Goal: Transaction & Acquisition: Purchase product/service

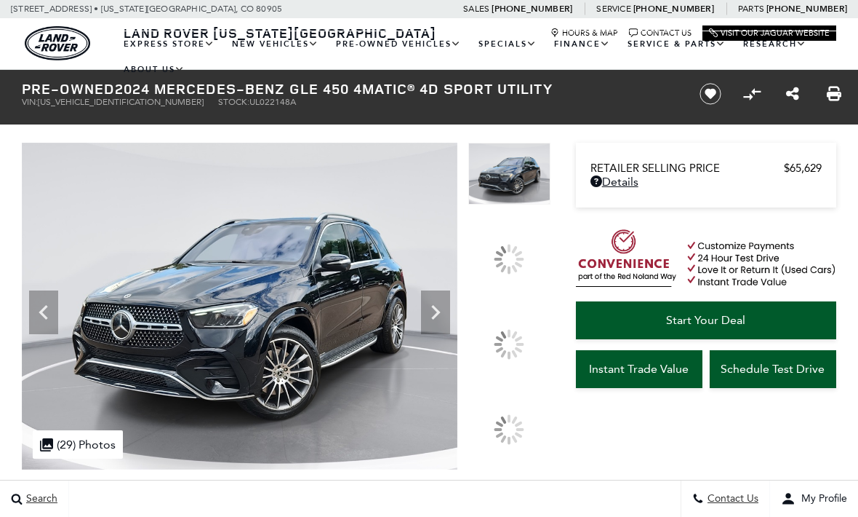
click at [42, 314] on icon at bounding box center [43, 312] width 9 height 15
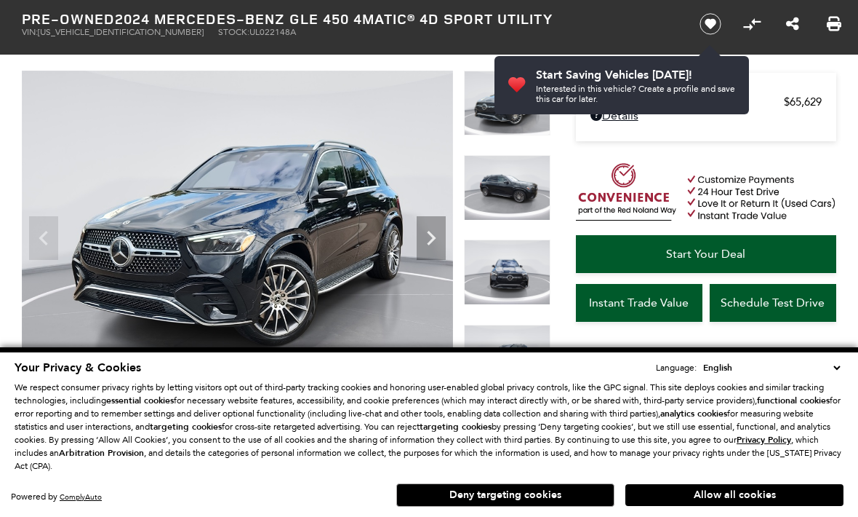
scroll to position [111, 0]
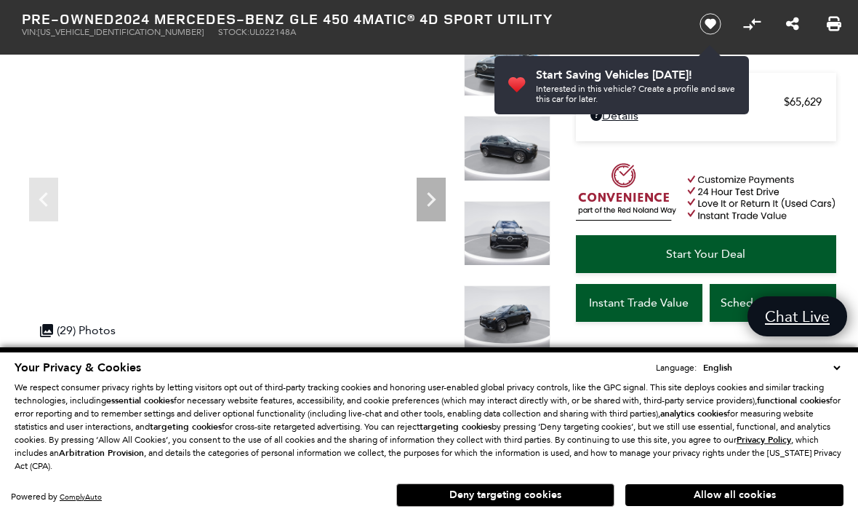
click at [429, 202] on icon "Next" at bounding box center [431, 199] width 29 height 29
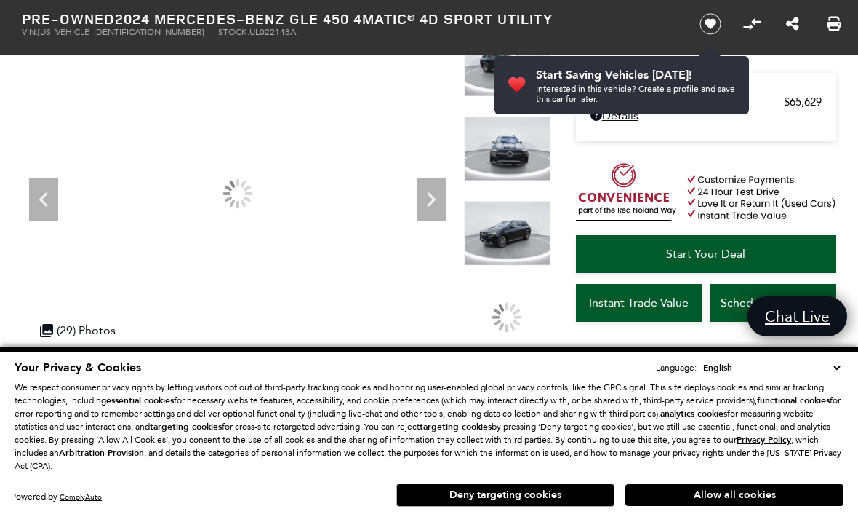
click at [426, 212] on icon "Next" at bounding box center [431, 199] width 29 height 29
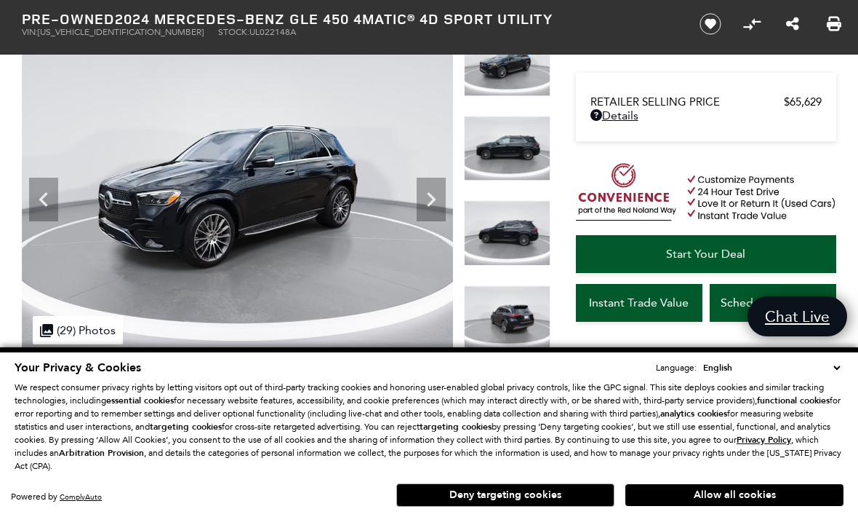
click at [447, 199] on img at bounding box center [237, 193] width 431 height 324
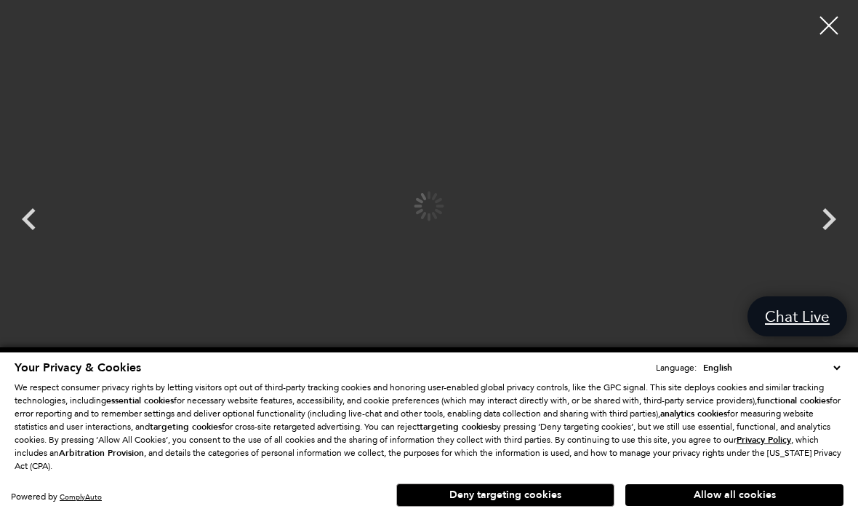
click at [445, 202] on img at bounding box center [429, 205] width 713 height 389
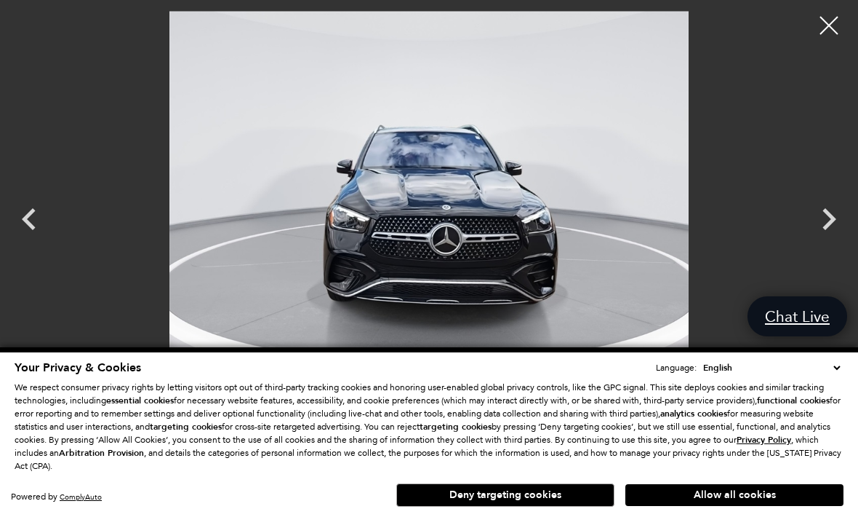
click at [813, 241] on icon "Next" at bounding box center [829, 219] width 44 height 44
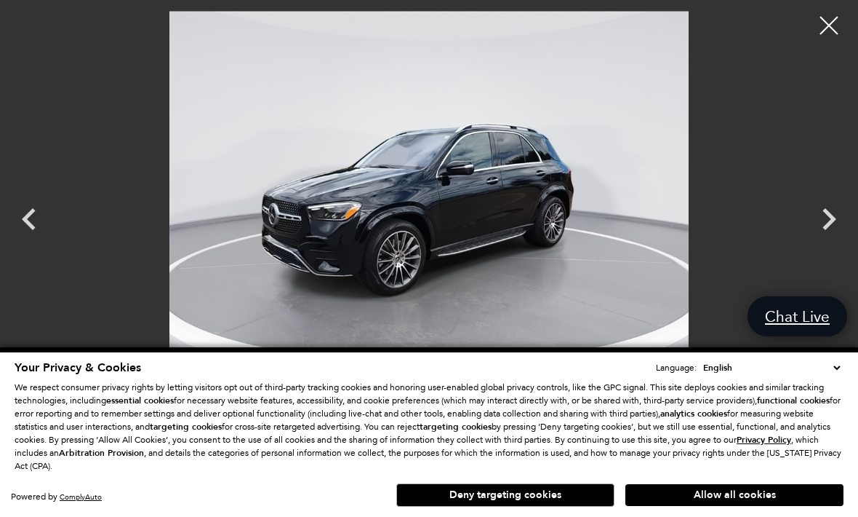
click at [823, 241] on icon "Next" at bounding box center [829, 219] width 44 height 44
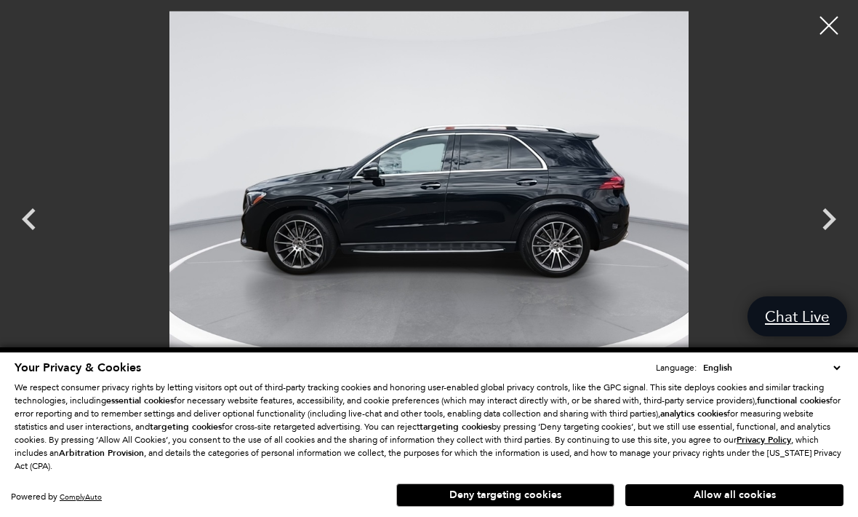
click at [831, 241] on icon "Next" at bounding box center [829, 219] width 44 height 44
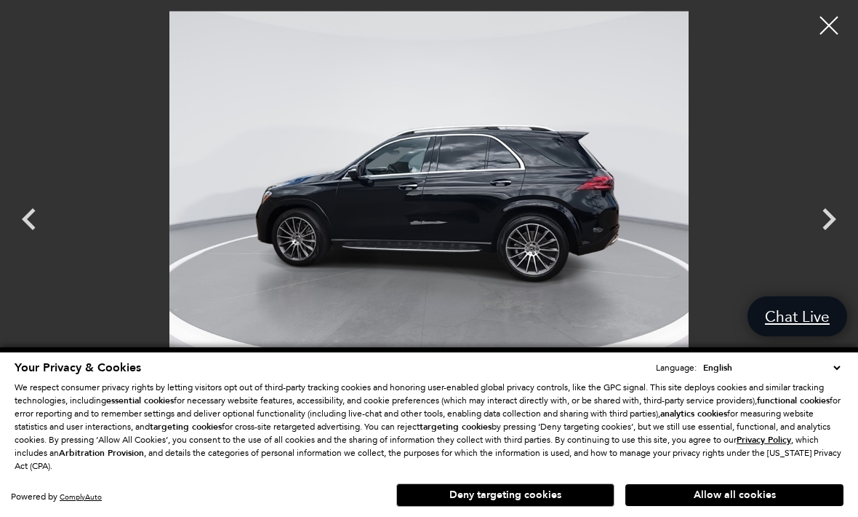
click at [827, 241] on icon "Next" at bounding box center [829, 219] width 44 height 44
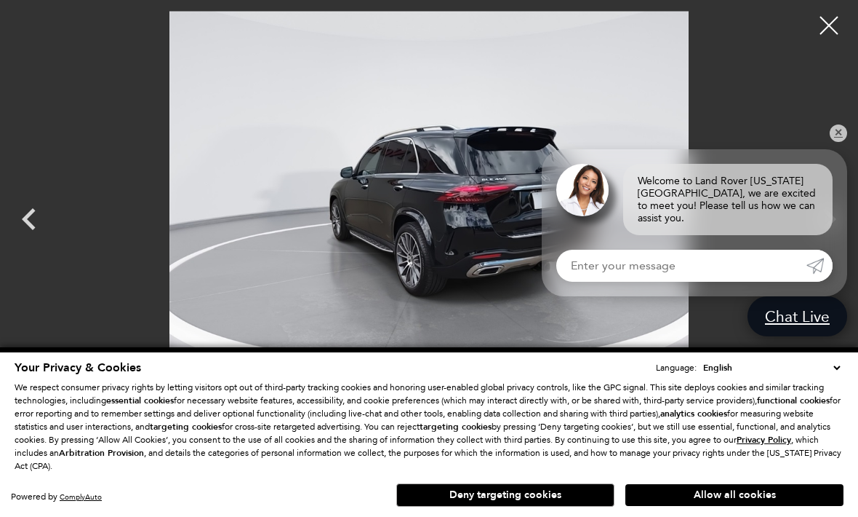
click at [842, 142] on link "✕" at bounding box center [838, 132] width 17 height 17
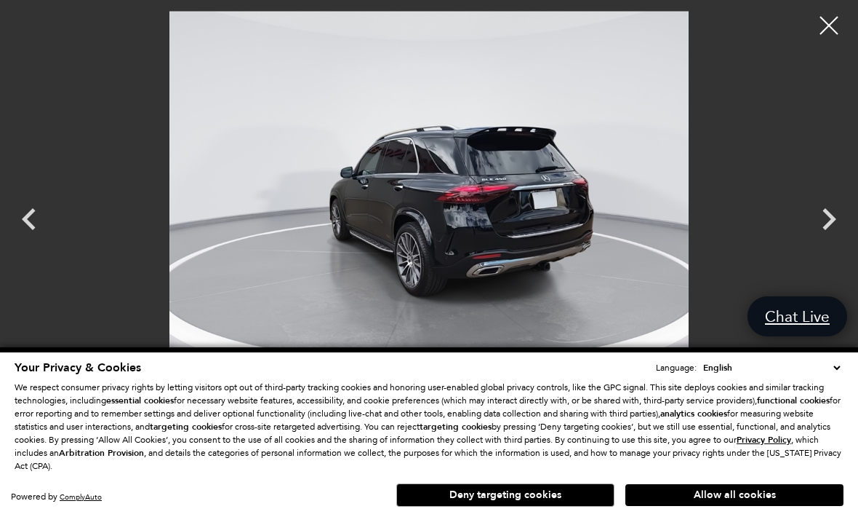
click at [831, 230] on icon "Next" at bounding box center [830, 219] width 14 height 22
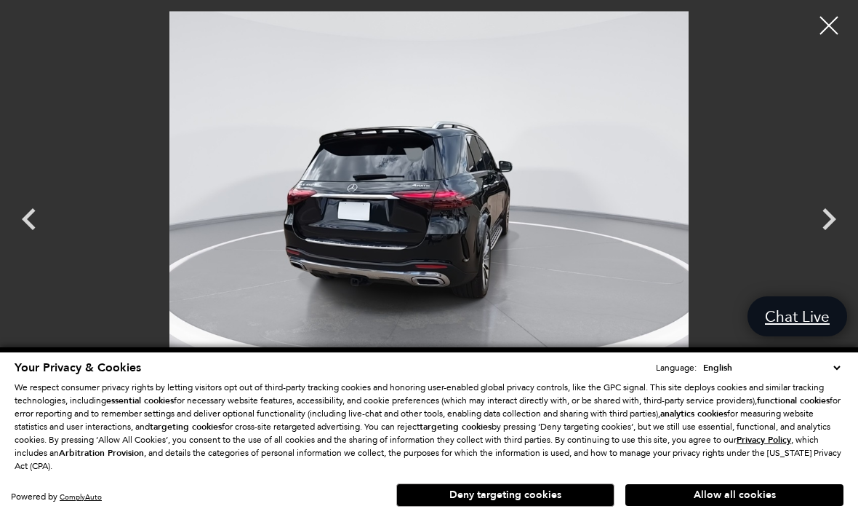
click at [835, 241] on icon "Next" at bounding box center [829, 219] width 44 height 44
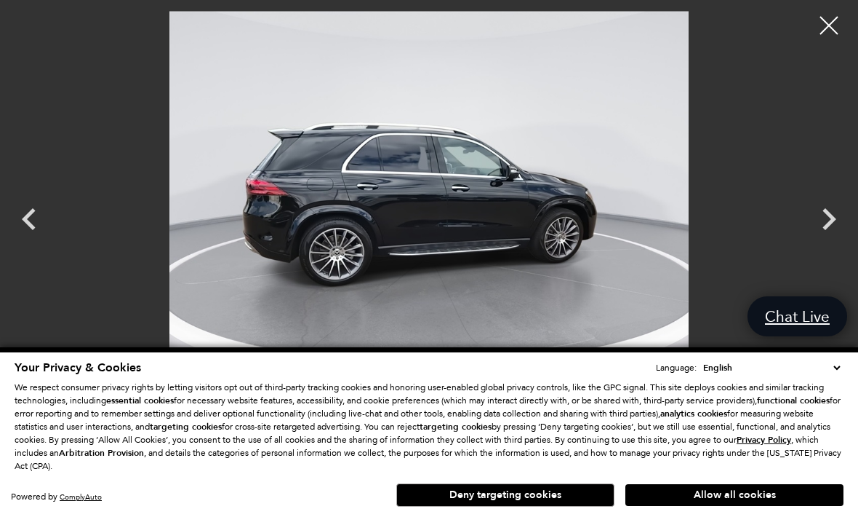
click at [832, 230] on icon "Next" at bounding box center [830, 219] width 14 height 22
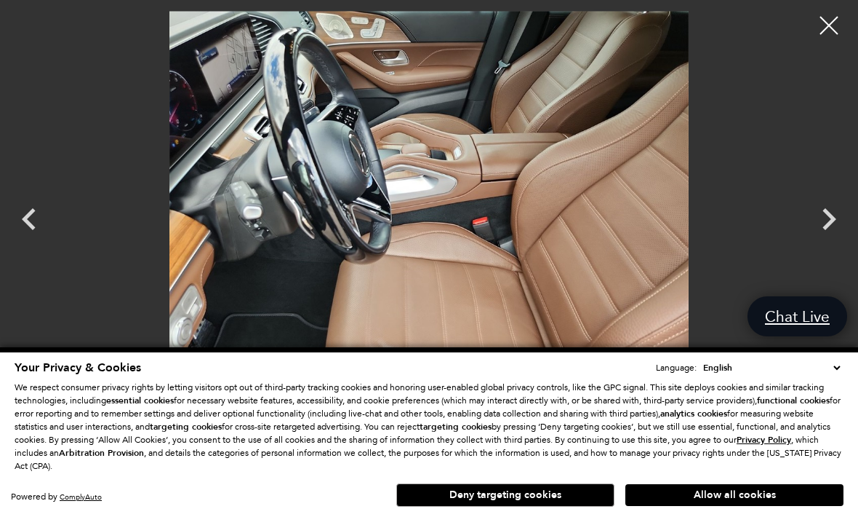
click at [822, 241] on icon "Next" at bounding box center [829, 219] width 44 height 44
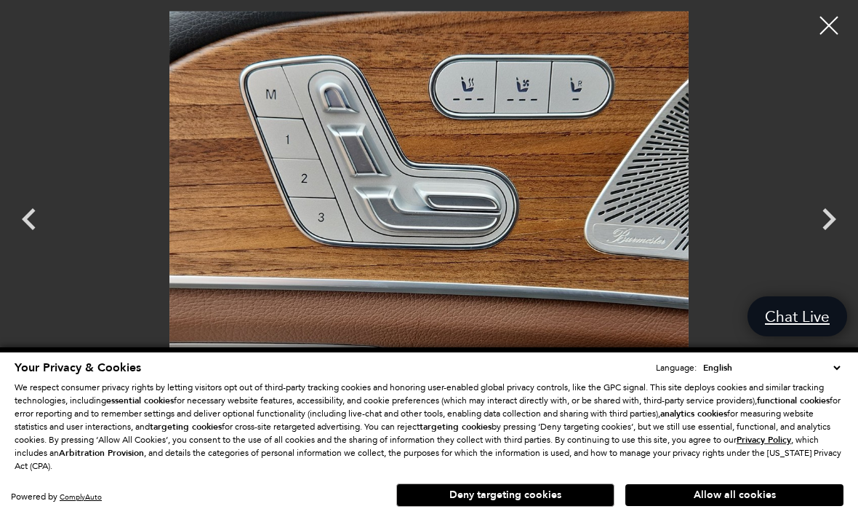
click at [826, 241] on icon "Next" at bounding box center [829, 219] width 44 height 44
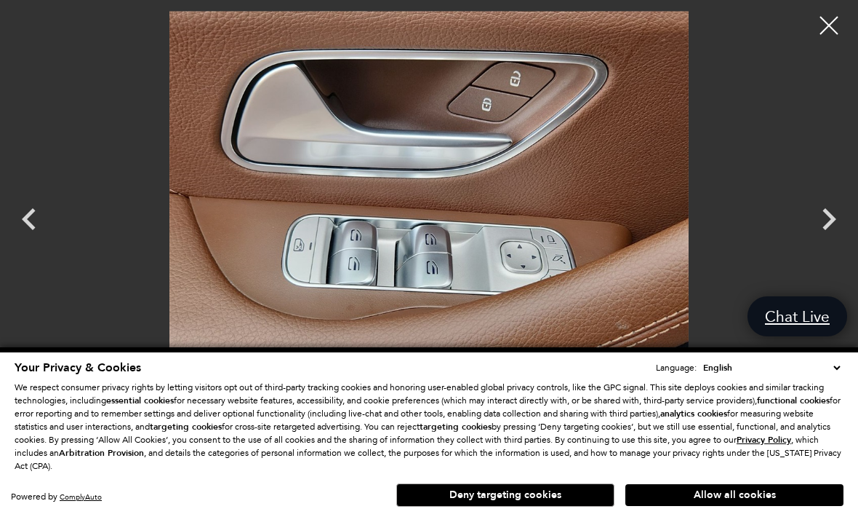
click at [829, 241] on icon "Next" at bounding box center [829, 219] width 44 height 44
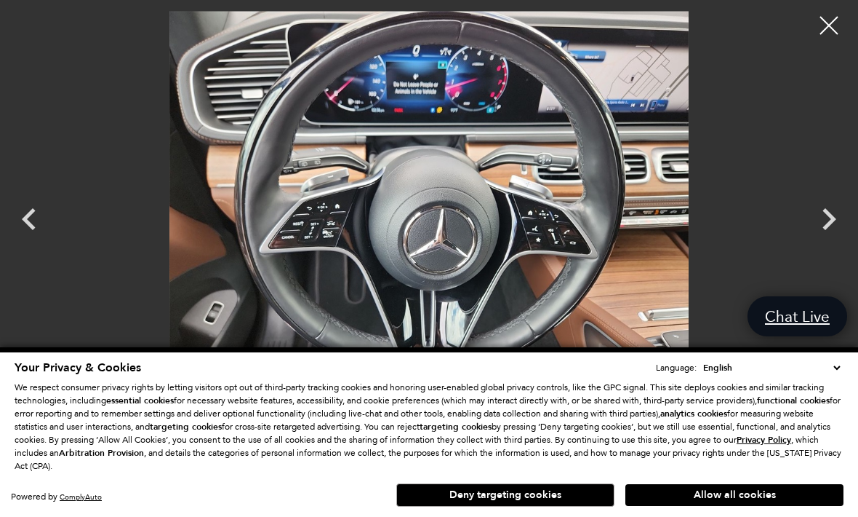
click at [836, 241] on icon "Next" at bounding box center [829, 219] width 44 height 44
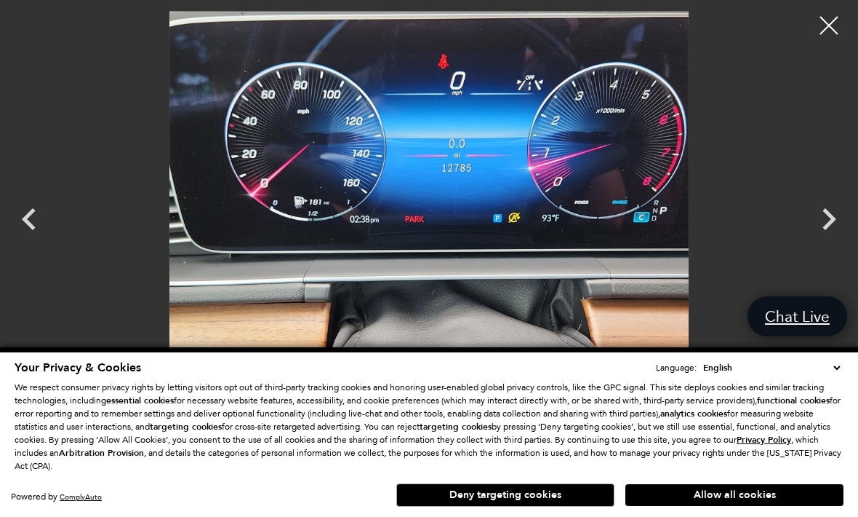
click at [834, 241] on icon "Next" at bounding box center [829, 219] width 44 height 44
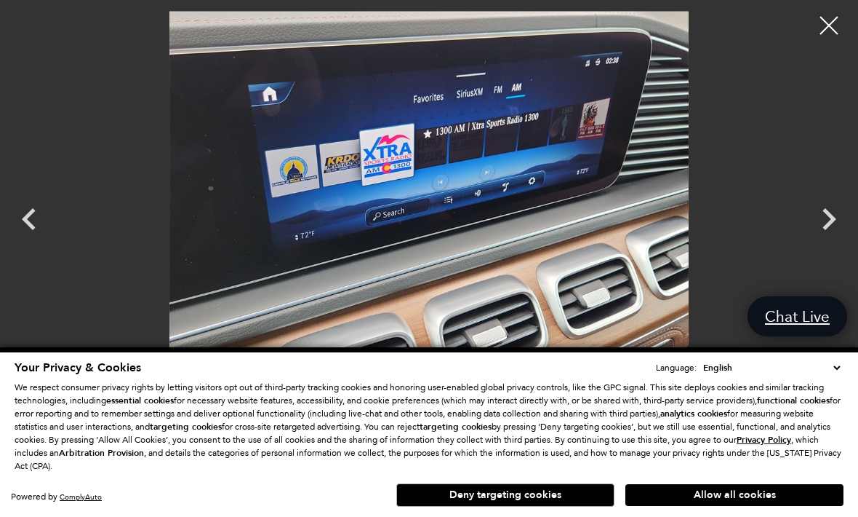
click at [47, 241] on icon "Previous" at bounding box center [29, 219] width 44 height 44
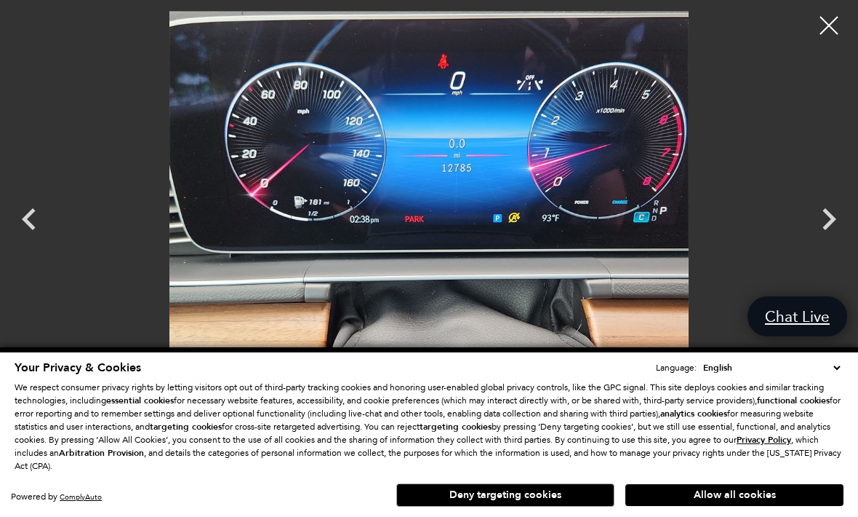
click at [823, 26] on div at bounding box center [829, 25] width 36 height 36
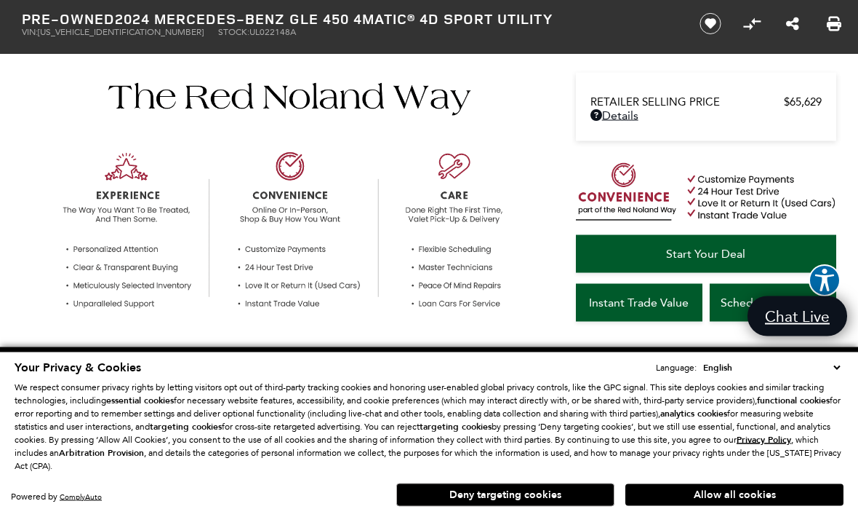
scroll to position [0, 0]
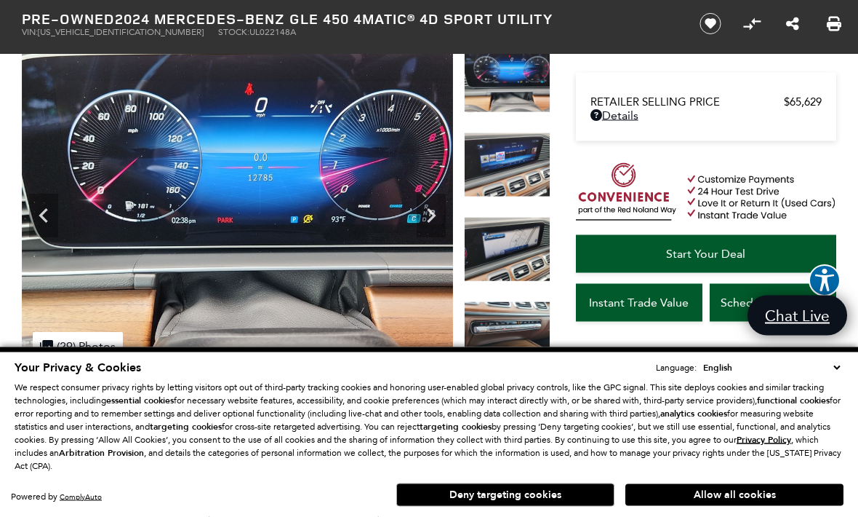
click at [52, 222] on icon "Previous" at bounding box center [43, 216] width 29 height 29
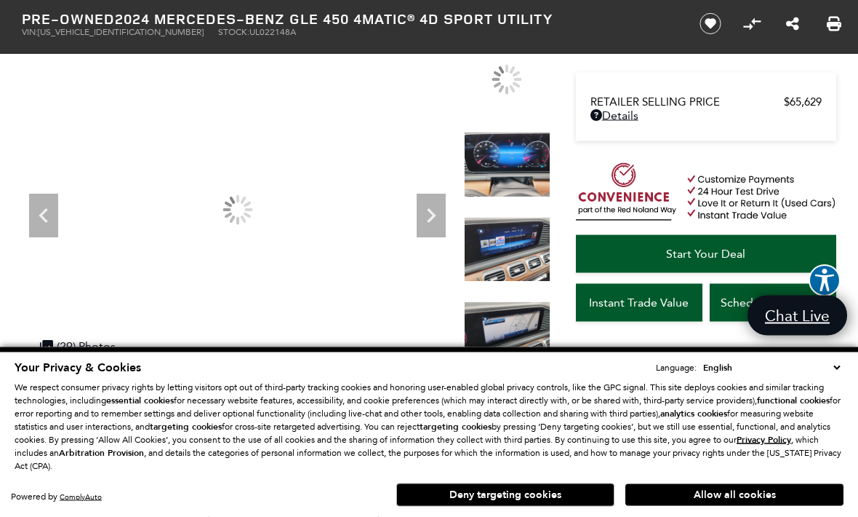
scroll to position [95, 0]
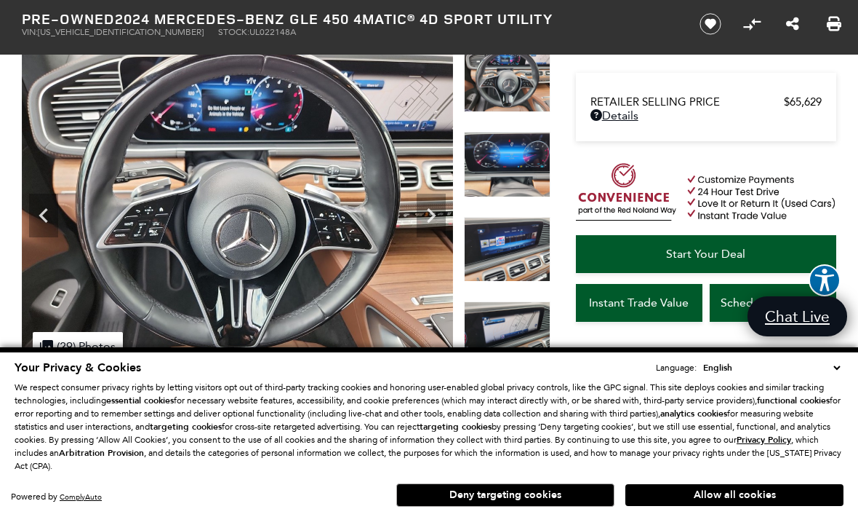
click at [42, 228] on icon "Previous" at bounding box center [43, 215] width 29 height 29
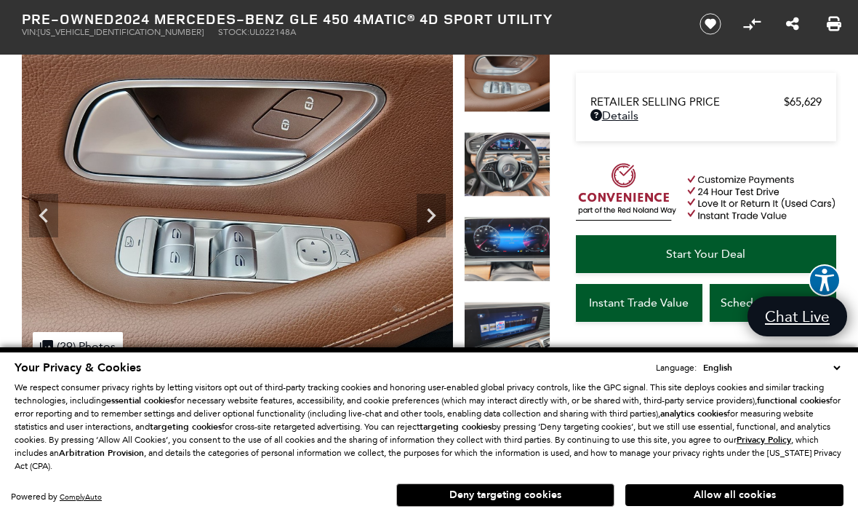
click at [52, 216] on icon "Previous" at bounding box center [43, 215] width 29 height 29
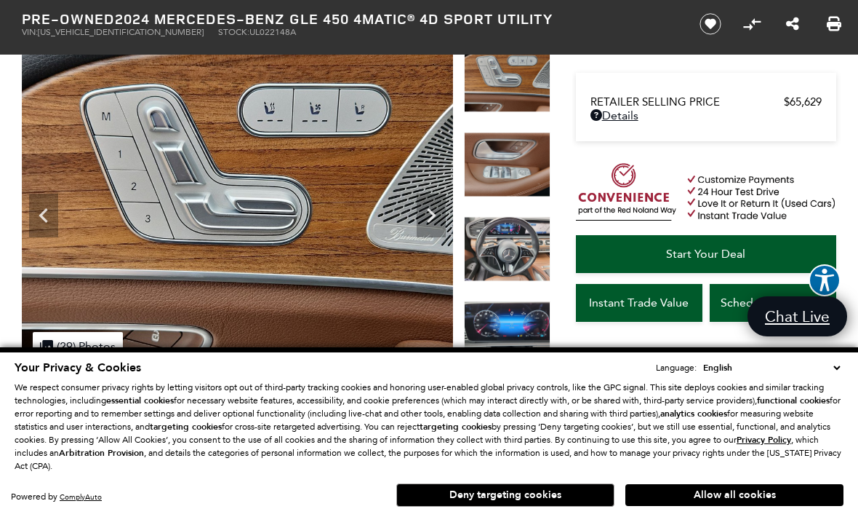
click at [47, 211] on icon "Previous" at bounding box center [43, 215] width 29 height 29
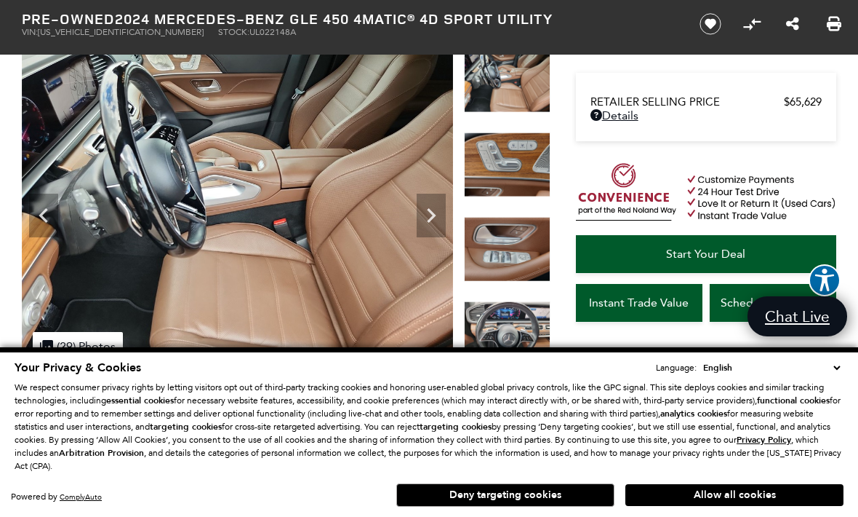
click at [44, 207] on icon "Previous" at bounding box center [43, 215] width 29 height 29
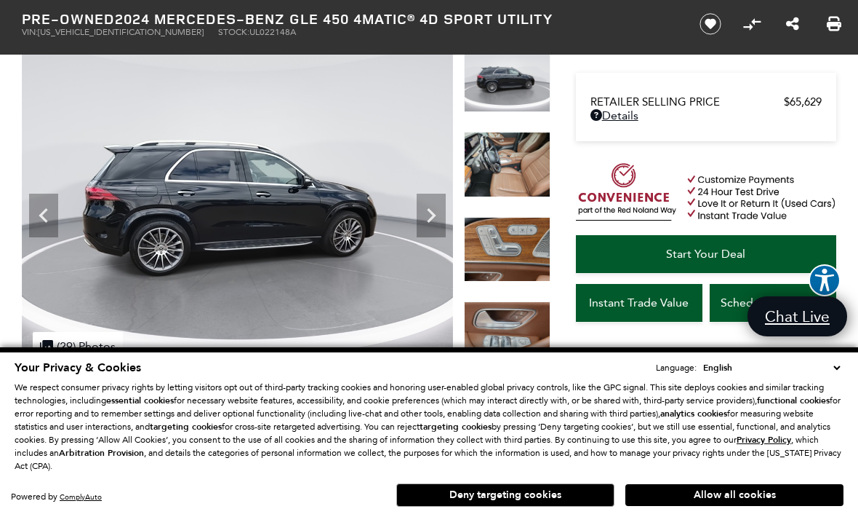
click at [41, 207] on icon "Previous" at bounding box center [43, 215] width 29 height 29
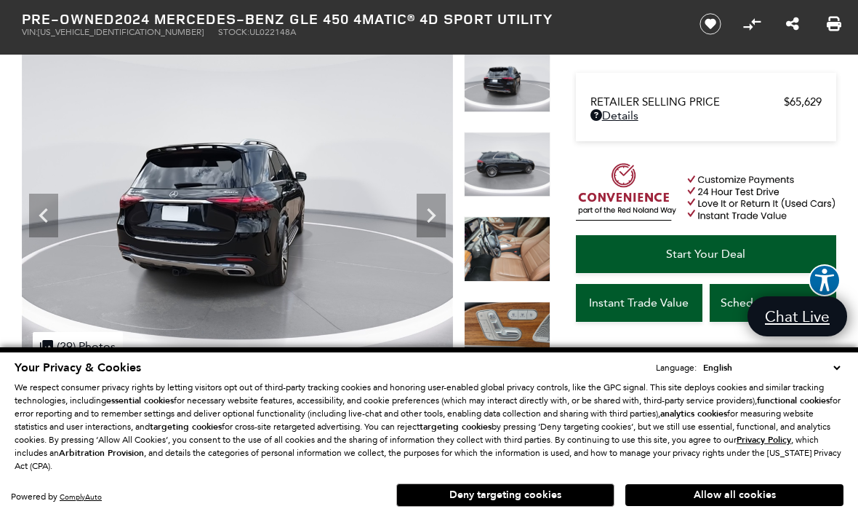
click at [41, 215] on icon "Previous" at bounding box center [43, 215] width 9 height 15
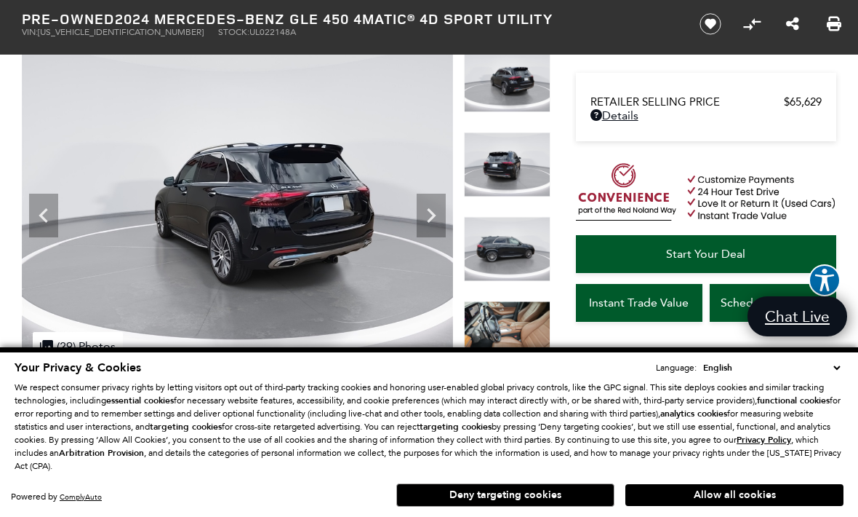
click at [41, 214] on icon "Previous" at bounding box center [43, 215] width 9 height 15
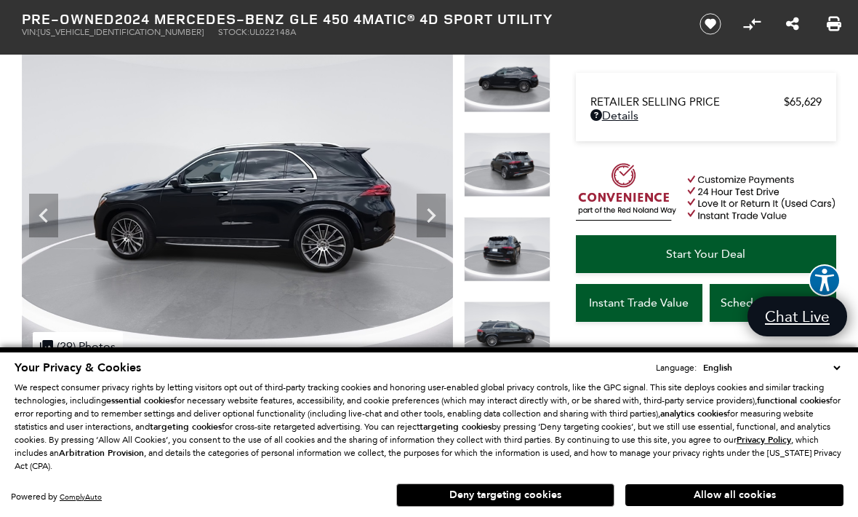
click at [40, 210] on icon "Previous" at bounding box center [43, 215] width 29 height 29
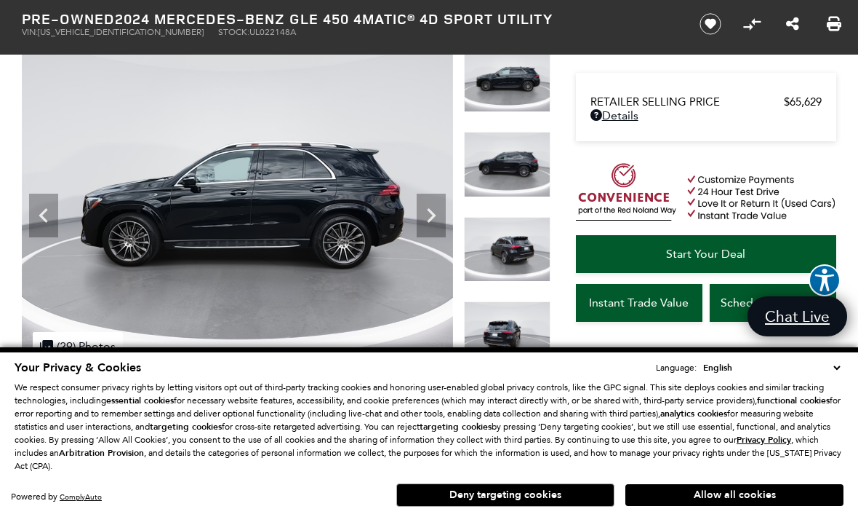
click at [41, 210] on icon "Previous" at bounding box center [43, 215] width 29 height 29
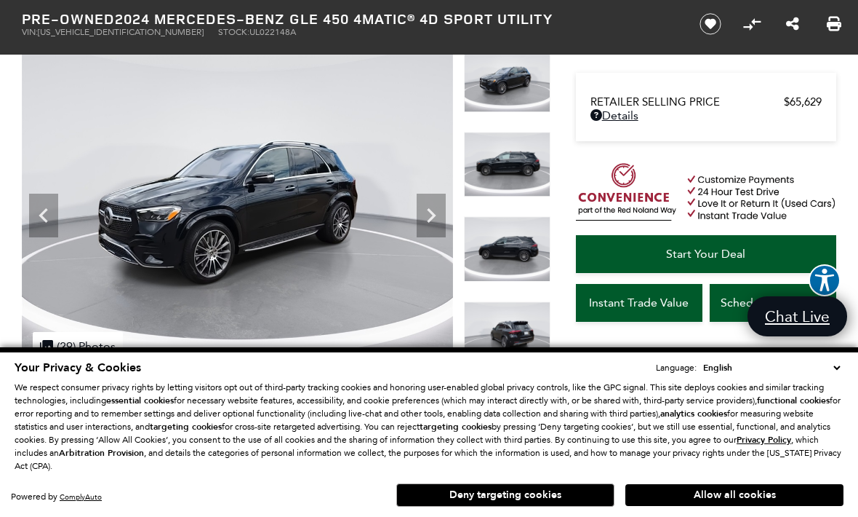
click at [41, 210] on icon "Previous" at bounding box center [43, 215] width 29 height 29
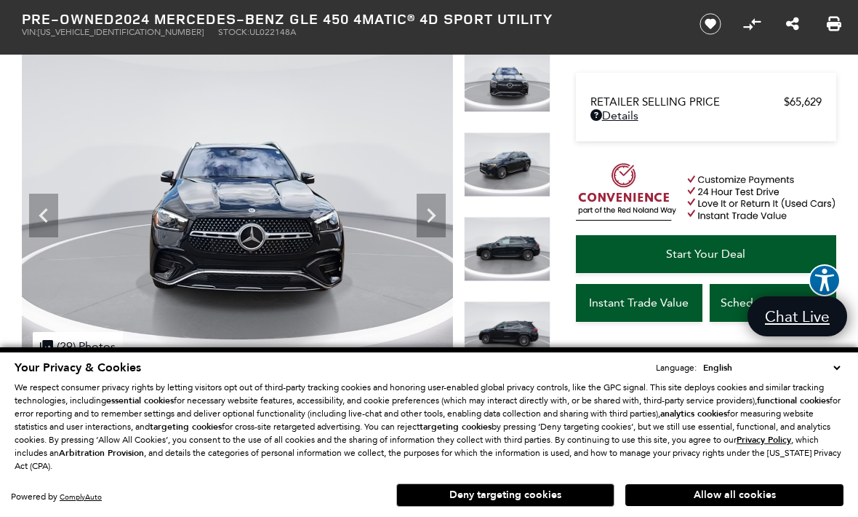
click at [42, 211] on icon "Previous" at bounding box center [43, 215] width 29 height 29
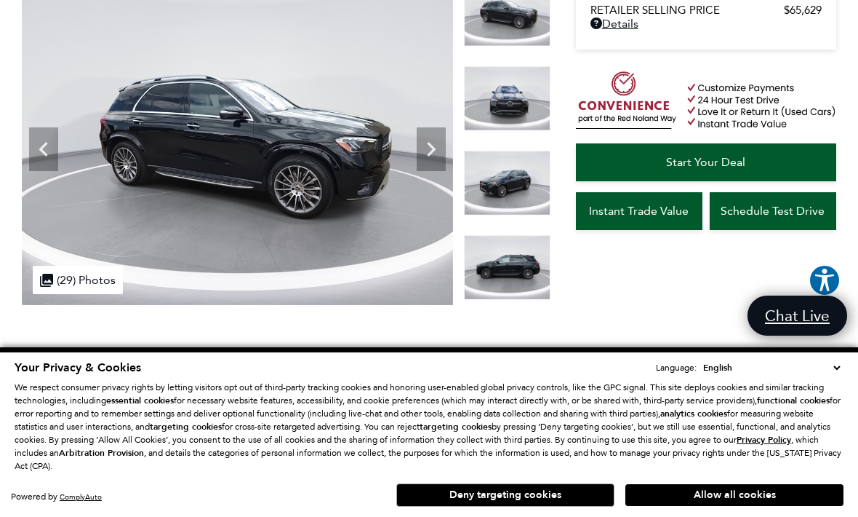
scroll to position [0, 0]
